Goal: Information Seeking & Learning: Learn about a topic

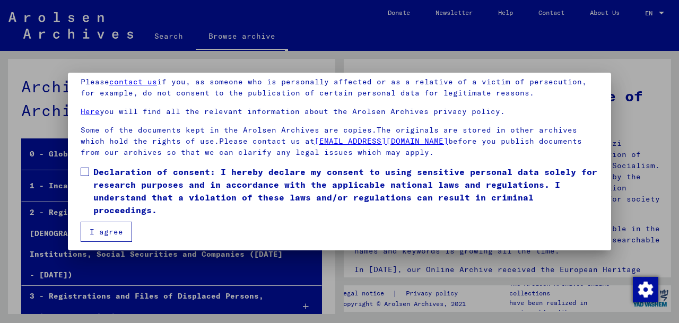
scroll to position [85, 0]
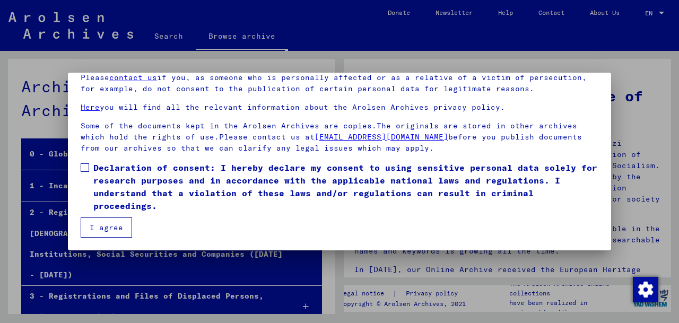
click at [89, 166] on span at bounding box center [85, 167] width 8 height 8
click at [106, 225] on button "I agree" at bounding box center [106, 228] width 51 height 20
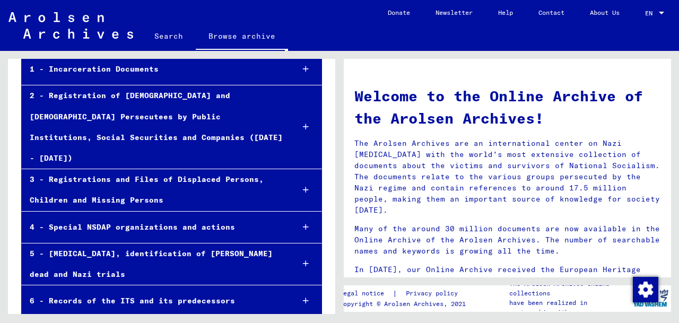
scroll to position [118, 0]
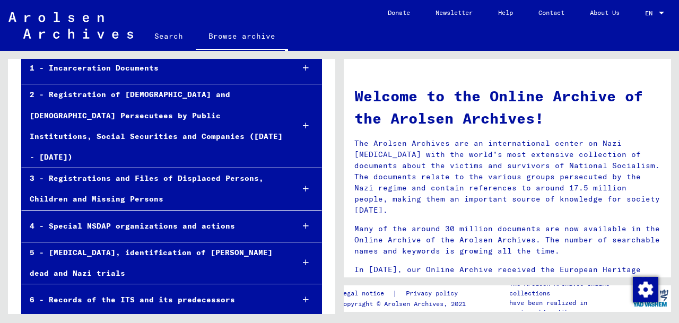
click at [187, 168] on div "3 - Registrations and Files of Displaced Persons, Children and Missing Persons" at bounding box center [153, 188] width 263 height 41
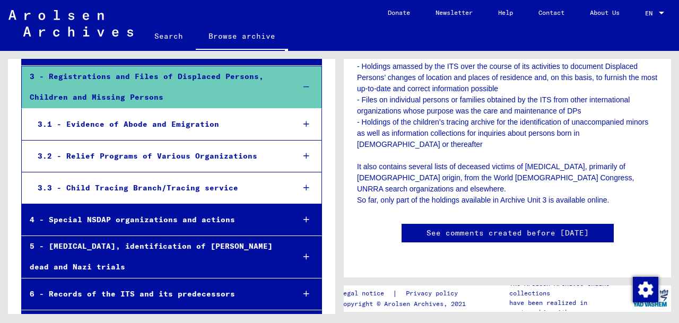
scroll to position [351, 0]
click at [437, 228] on link "See comments created before [DATE]" at bounding box center [508, 233] width 162 height 11
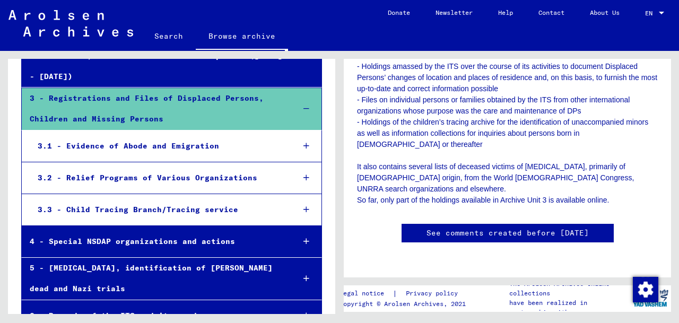
scroll to position [0, 0]
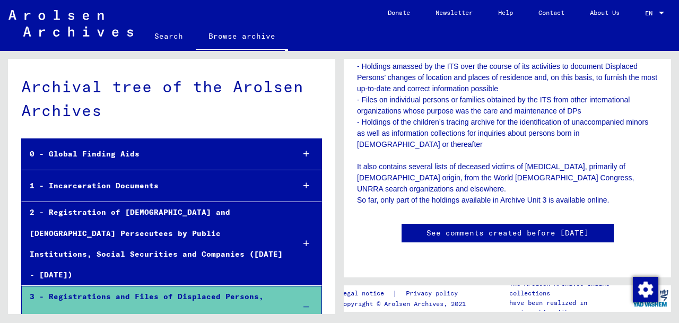
click at [242, 34] on link "Browse archive" at bounding box center [242, 37] width 92 height 28
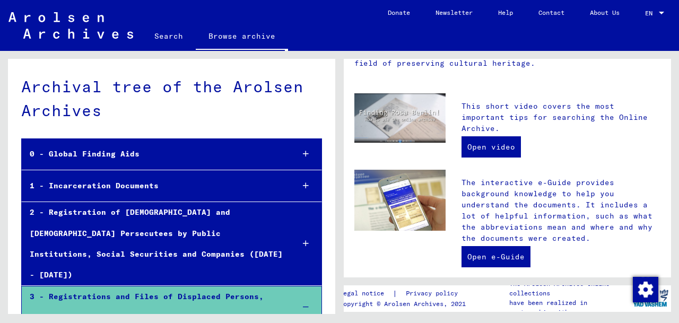
scroll to position [225, 0]
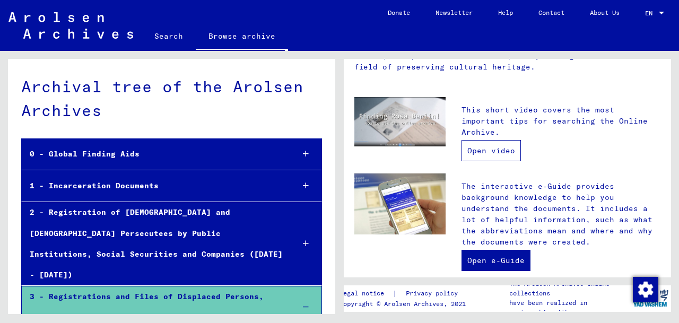
click at [494, 140] on link "Open video" at bounding box center [491, 150] width 59 height 21
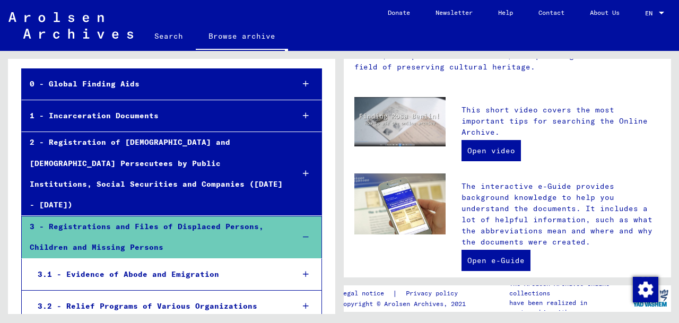
scroll to position [72, 0]
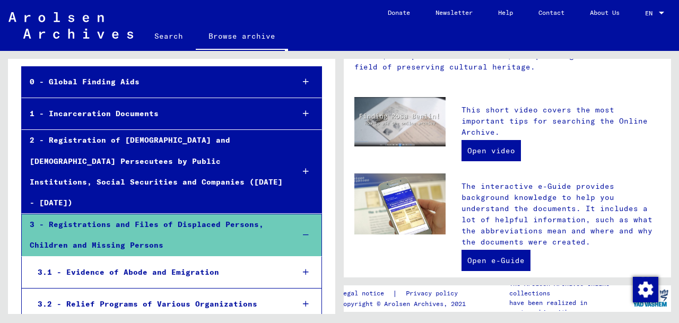
click at [108, 136] on div "2 - Registration of [DEMOGRAPHIC_DATA] and [DEMOGRAPHIC_DATA] Persecutees by Pu…" at bounding box center [153, 171] width 263 height 83
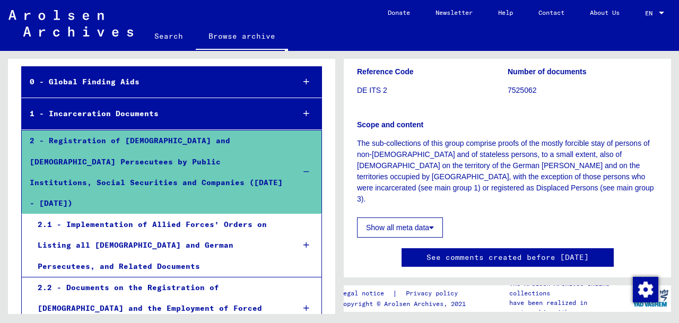
scroll to position [190, 0]
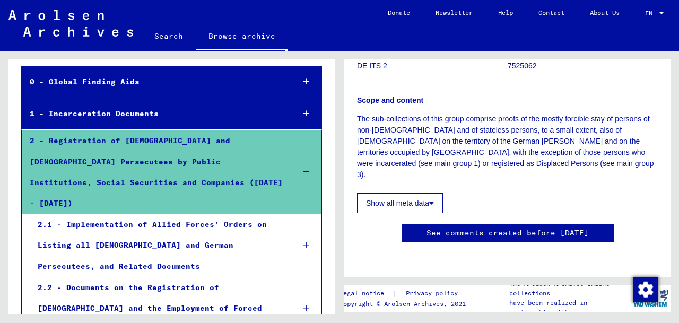
click at [410, 193] on button "Show all meta data" at bounding box center [400, 203] width 86 height 20
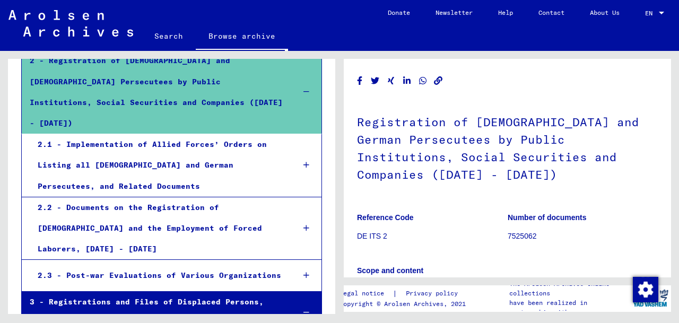
scroll to position [159, 0]
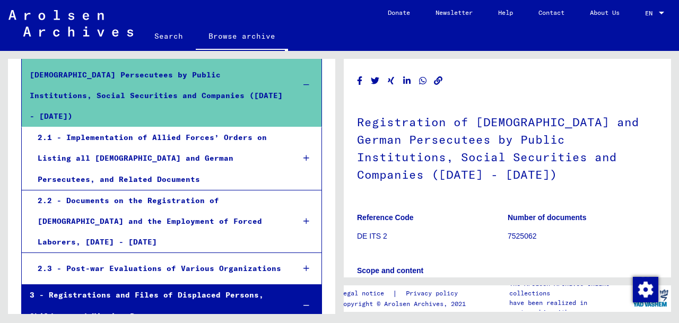
click at [158, 133] on div "2.1 - Implementation of Allied Forces’ Orders on Listing all [DEMOGRAPHIC_DATA]…" at bounding box center [158, 158] width 256 height 63
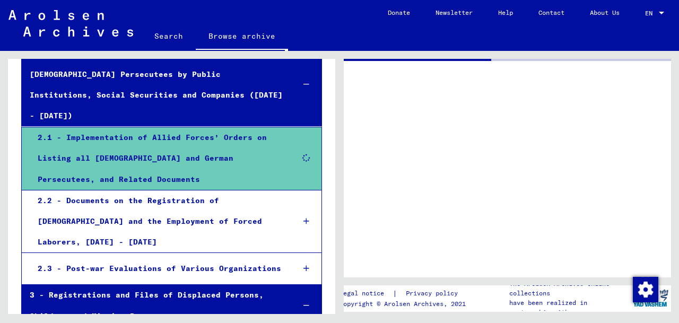
scroll to position [159, 0]
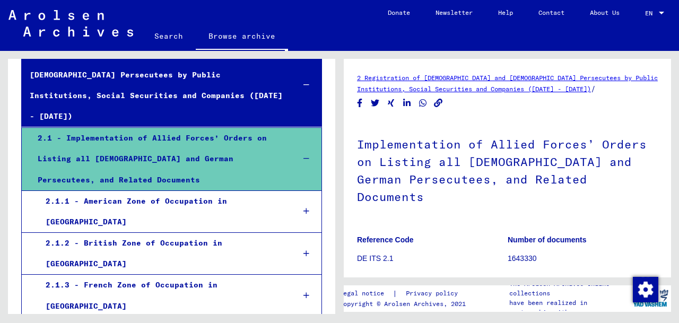
click at [176, 191] on div "2.1.1 - American Zone of Occupation in [GEOGRAPHIC_DATA]" at bounding box center [162, 211] width 248 height 41
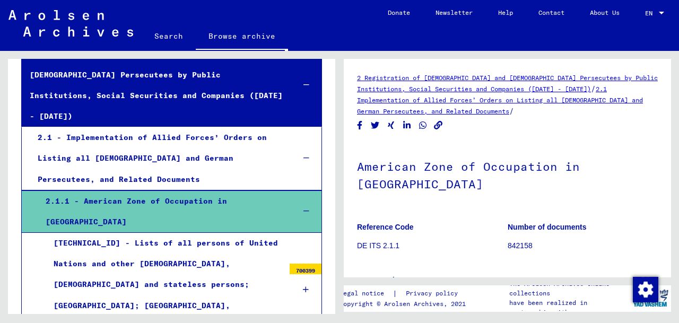
click at [418, 75] on link "2 Registration of [DEMOGRAPHIC_DATA] and [DEMOGRAPHIC_DATA] Persecutees by Publ…" at bounding box center [507, 83] width 301 height 19
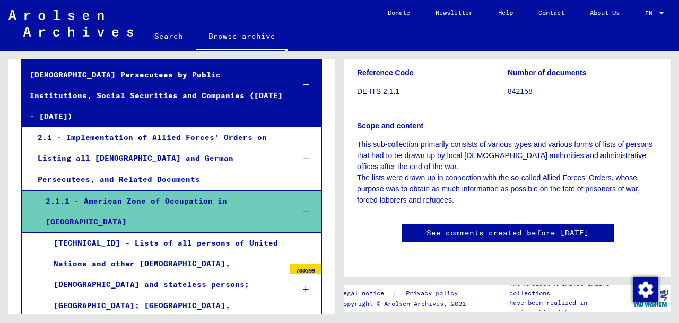
scroll to position [156, 0]
